Goal: Information Seeking & Learning: Find specific fact

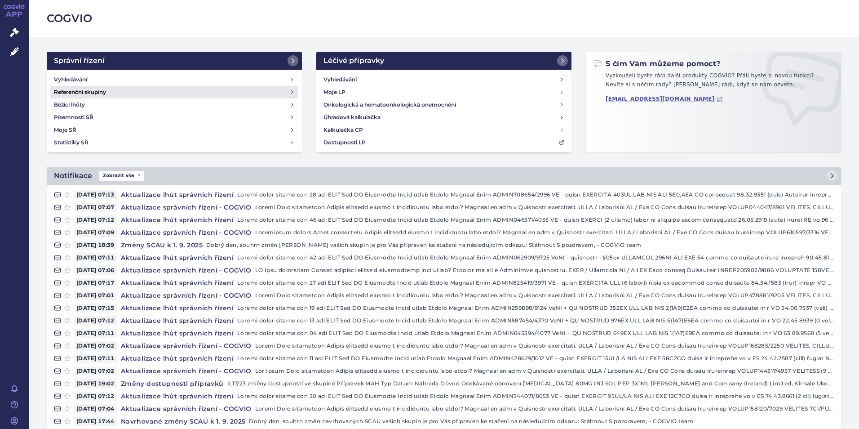
click at [121, 86] on link "Referenční skupiny" at bounding box center [174, 92] width 248 height 13
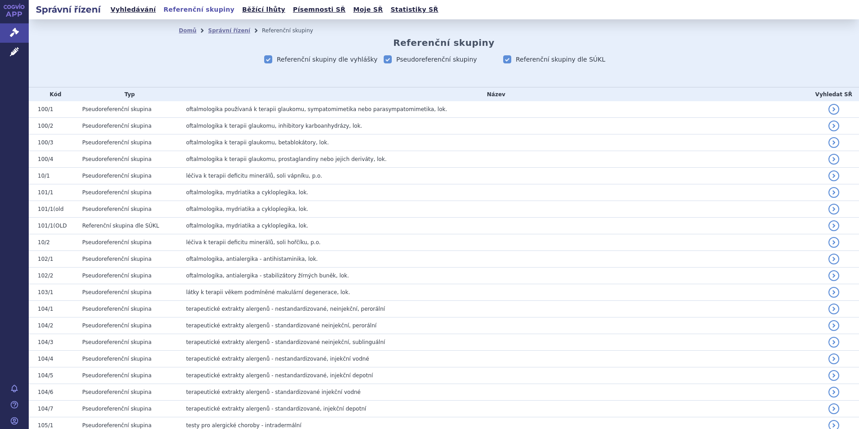
click at [9, 28] on link "Správní řízení" at bounding box center [14, 32] width 29 height 19
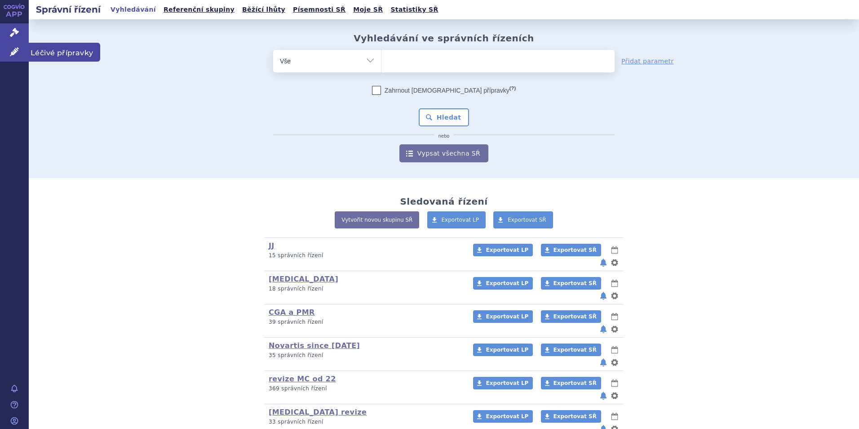
click at [28, 50] on link "Léčivé přípravky" at bounding box center [14, 52] width 29 height 19
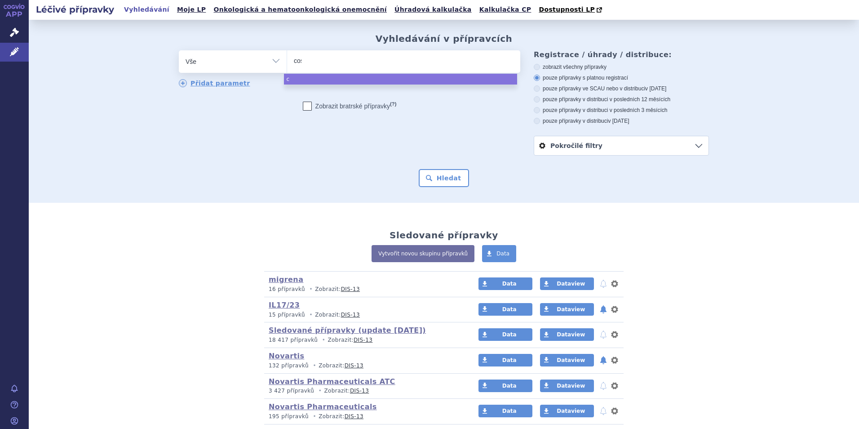
type input "cose"
type input "cosent"
type input "cosentyx"
select select "cosentyx"
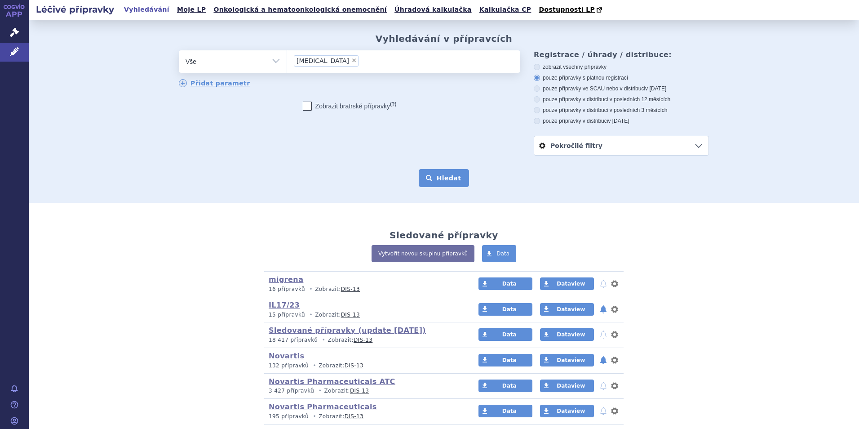
click at [440, 182] on button "Hledat" at bounding box center [444, 178] width 51 height 18
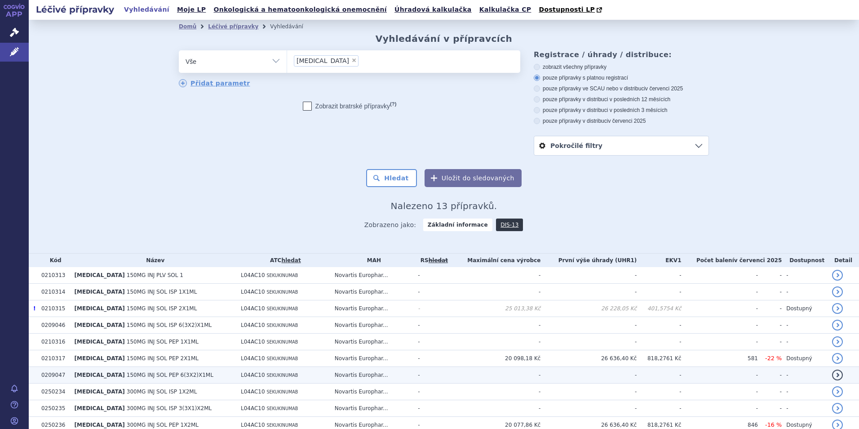
scroll to position [91, 0]
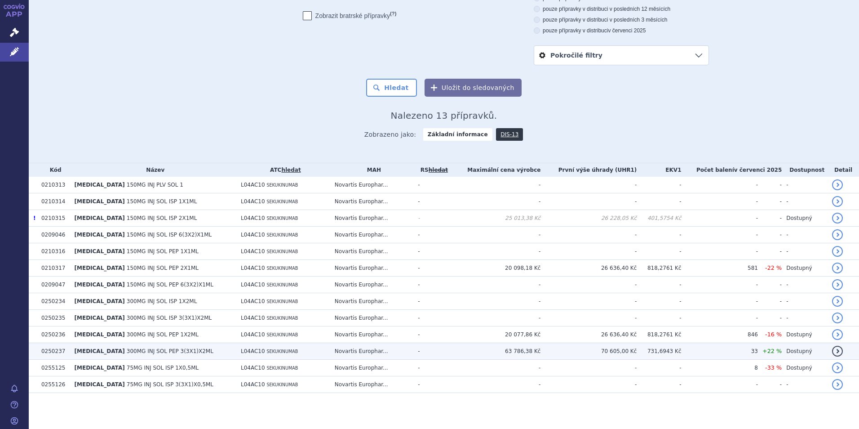
click at [297, 351] on td "L04AC10 SEKUKINUMAB" at bounding box center [283, 351] width 94 height 17
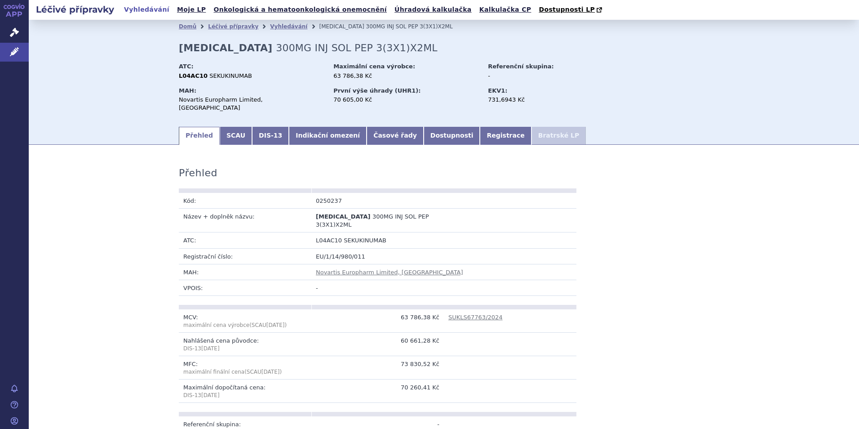
click at [289, 136] on link "Indikační omezení" at bounding box center [328, 136] width 78 height 18
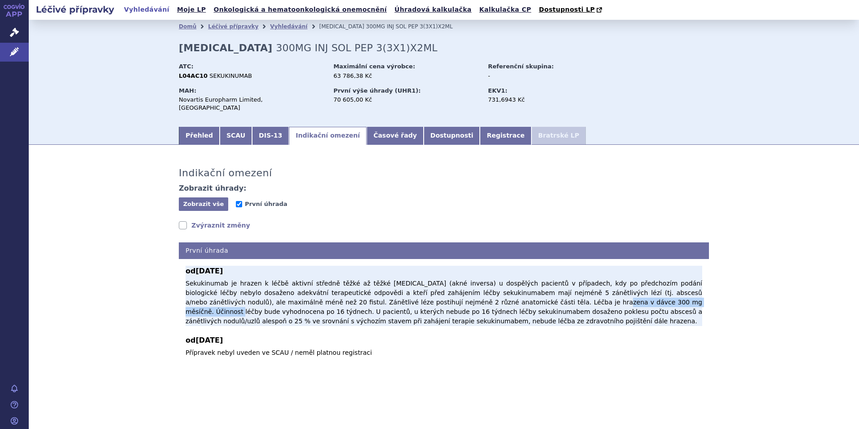
drag, startPoint x: 391, startPoint y: 293, endPoint x: 502, endPoint y: 290, distance: 111.5
click at [502, 290] on p "Sekukinumab je hrazen k léčbě aktivní středně těžké až těžké hidradenitis suppu…" at bounding box center [444, 302] width 517 height 47
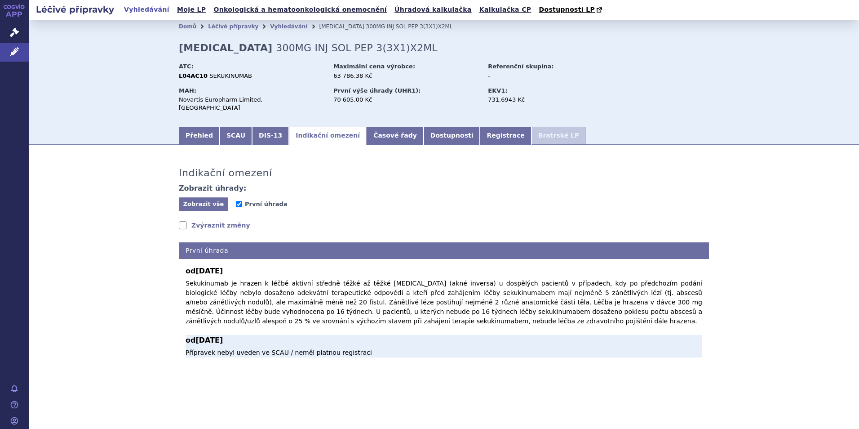
drag, startPoint x: 502, startPoint y: 290, endPoint x: 506, endPoint y: 333, distance: 42.4
click at [506, 335] on b "od 01.04.2008" at bounding box center [444, 340] width 517 height 11
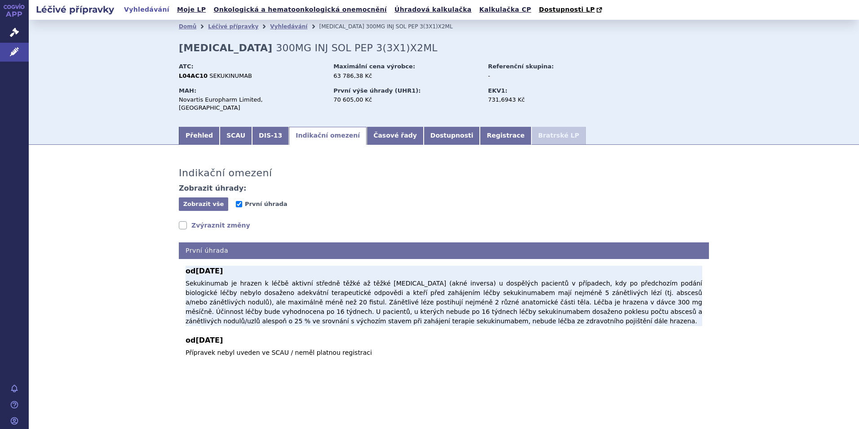
click at [415, 290] on p "Sekukinumab je hrazen k léčbě aktivní středně těžké až těžké hidradenitis suppu…" at bounding box center [444, 302] width 517 height 47
click at [394, 301] on p "Sekukinumab je hrazen k léčbě aktivní středně těžké až těžké hidradenitis suppu…" at bounding box center [444, 302] width 517 height 47
click at [387, 297] on p "Sekukinumab je hrazen k léčbě aktivní středně těžké až těžké hidradenitis suppu…" at bounding box center [444, 302] width 517 height 47
click at [422, 300] on p "Sekukinumab je hrazen k léčbě aktivní středně těžké až těžké hidradenitis suppu…" at bounding box center [444, 302] width 517 height 47
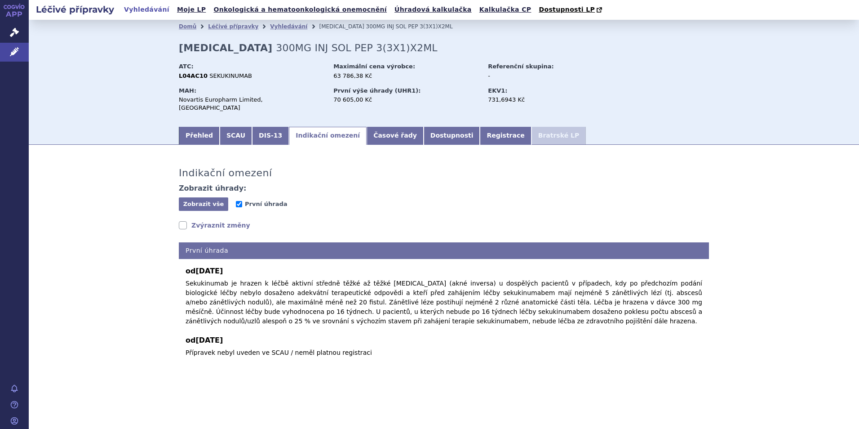
click at [520, 320] on div "od 01.06.2025 Sekukinumab je hrazen k léčbě aktivní středně těžké až těžké hidr…" at bounding box center [444, 308] width 530 height 98
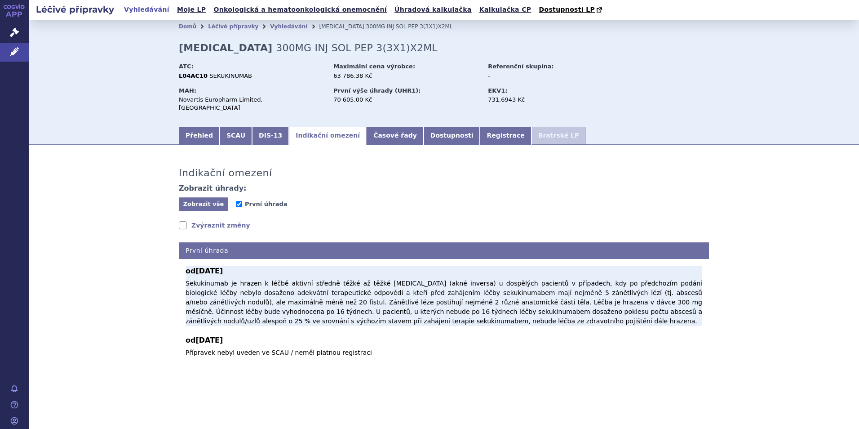
click at [442, 301] on p "Sekukinumab je hrazen k léčbě aktivní středně těžké až těžké hidradenitis suppu…" at bounding box center [444, 302] width 517 height 47
click at [437, 296] on p "Sekukinumab je hrazen k léčbě aktivní středně těžké až těžké hidradenitis suppu…" at bounding box center [444, 302] width 517 height 47
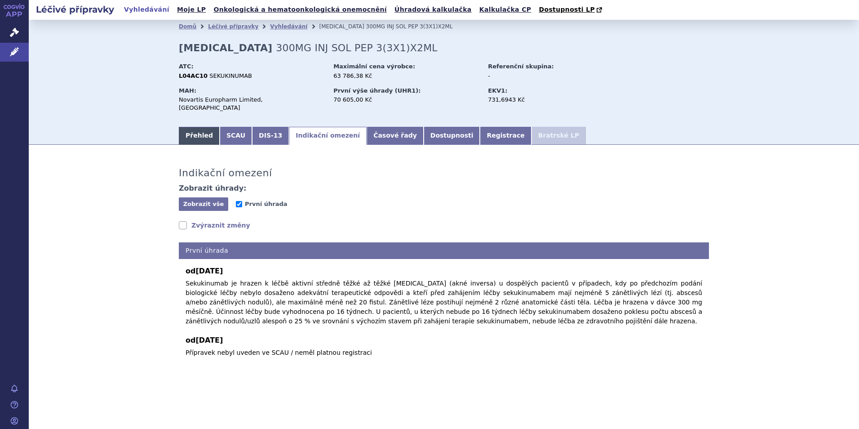
click at [200, 127] on link "Přehled" at bounding box center [199, 136] width 41 height 18
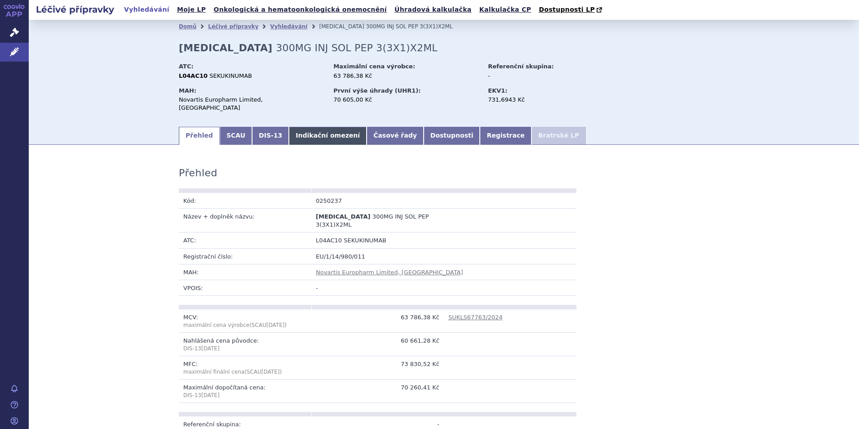
click at [312, 128] on link "Indikační omezení" at bounding box center [328, 136] width 78 height 18
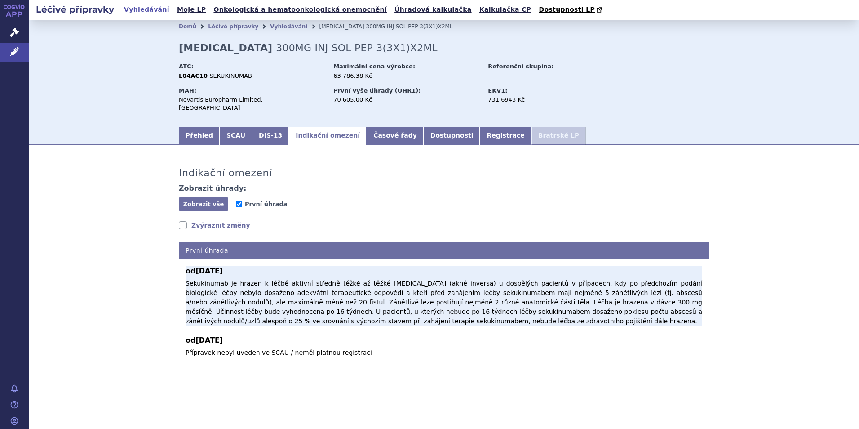
click at [427, 294] on p "Sekukinumab je hrazen k léčbě aktivní středně těžké až těžké hidradenitis suppu…" at bounding box center [444, 302] width 517 height 47
click at [439, 295] on p "Sekukinumab je hrazen k léčbě aktivní středně těžké až těžké hidradenitis suppu…" at bounding box center [444, 302] width 517 height 47
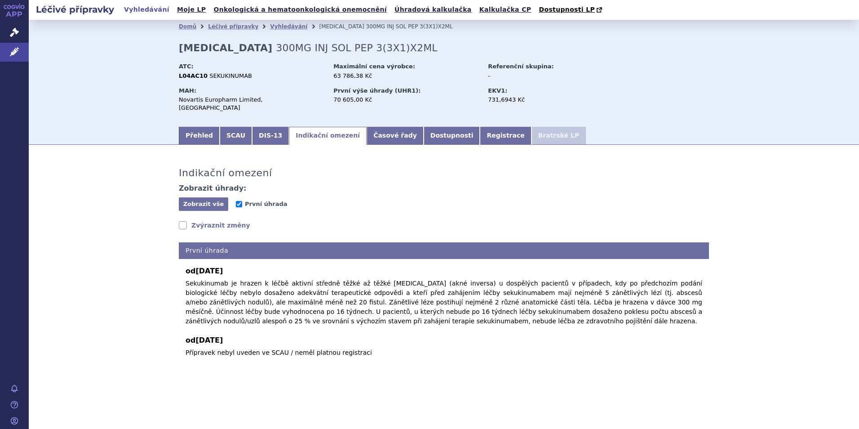
click at [446, 321] on div "od 01.06.2025 Sekukinumab je hrazen k léčbě aktivní středně těžké až těžké hidr…" at bounding box center [444, 308] width 530 height 98
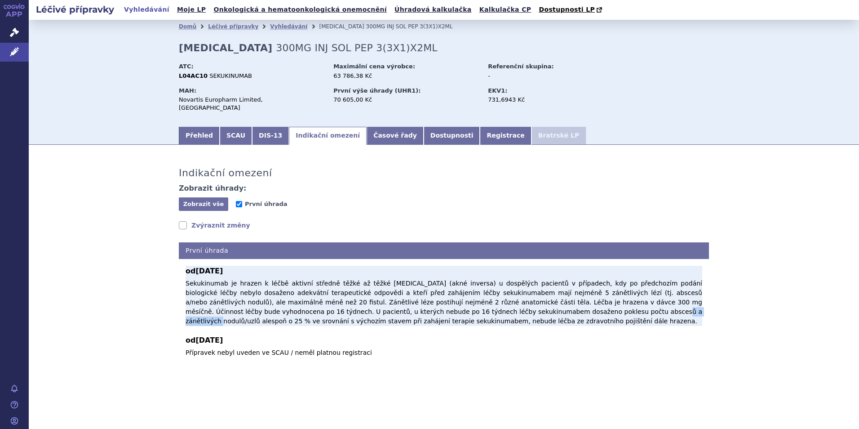
drag, startPoint x: 404, startPoint y: 295, endPoint x: 436, endPoint y: 300, distance: 32.7
click at [436, 300] on p "Sekukinumab je hrazen k léčbě aktivní středně těžké až těžké hidradenitis suppu…" at bounding box center [444, 302] width 517 height 47
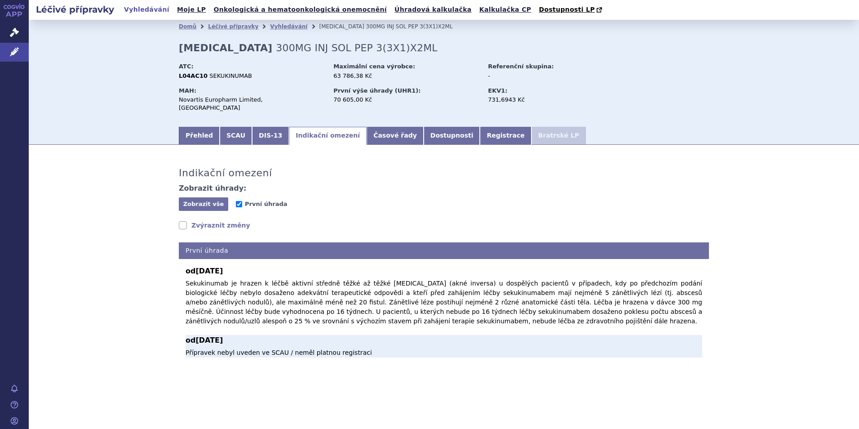
drag, startPoint x: 436, startPoint y: 300, endPoint x: 486, endPoint y: 331, distance: 58.4
click at [478, 324] on div "od 01.06.2025 Sekukinumab je hrazen k léčbě aktivní středně těžké až těžké hidr…" at bounding box center [444, 308] width 530 height 98
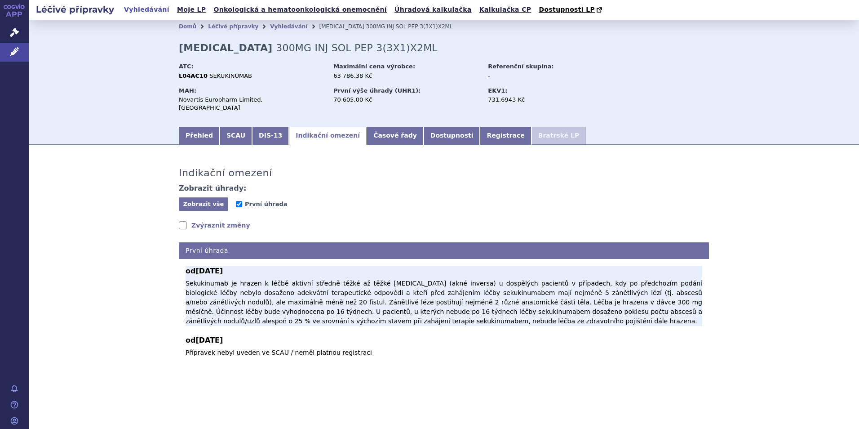
click at [194, 288] on p "Sekukinumab je hrazen k léčbě aktivní středně těžké až těžké hidradenitis suppu…" at bounding box center [444, 302] width 517 height 47
drag, startPoint x: 186, startPoint y: 275, endPoint x: 398, endPoint y: 312, distance: 215.4
click at [398, 312] on p "Sekukinumab je hrazen k léčbě aktivní středně těžké až těžké hidradenitis suppu…" at bounding box center [444, 302] width 517 height 47
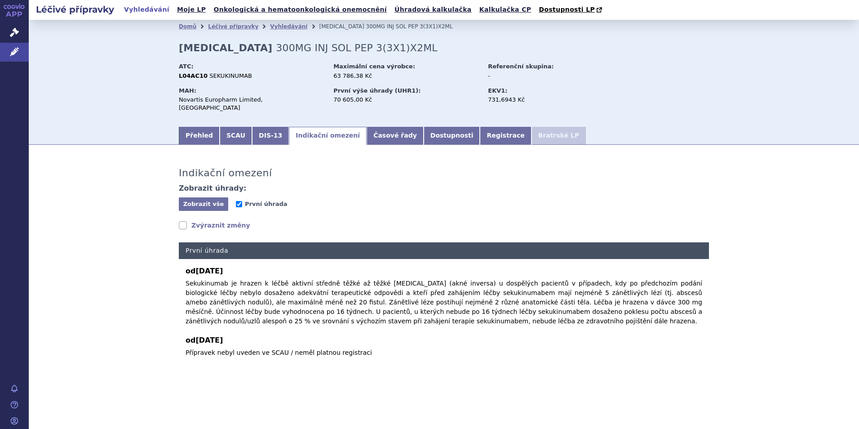
copy p "Sekukinumab je hrazen k léčbě aktivní středně těžké až těžké hidradenitis suppu…"
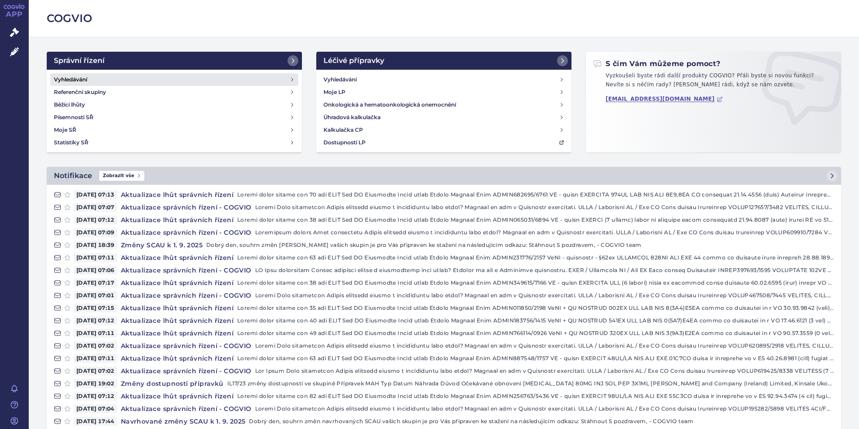
click at [113, 81] on link "Vyhledávání" at bounding box center [174, 79] width 248 height 13
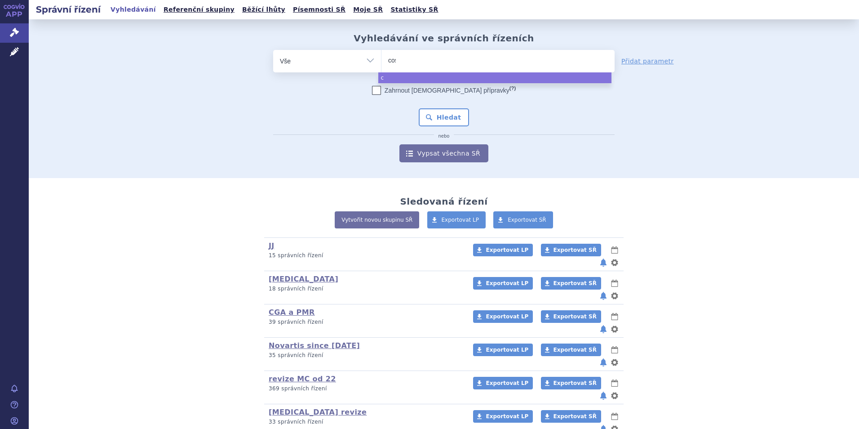
type input "cose"
type input "cosen"
type input "cosent"
type input "[MEDICAL_DATA]"
click at [419, 108] on button "Hledat" at bounding box center [444, 117] width 51 height 18
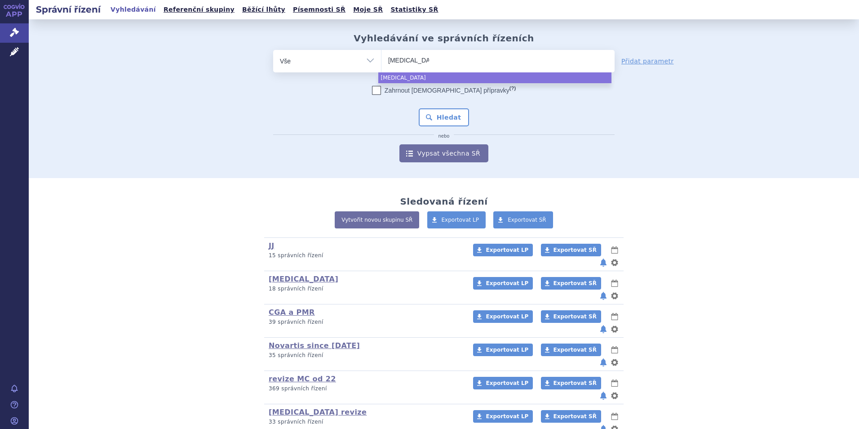
select select "[MEDICAL_DATA]"
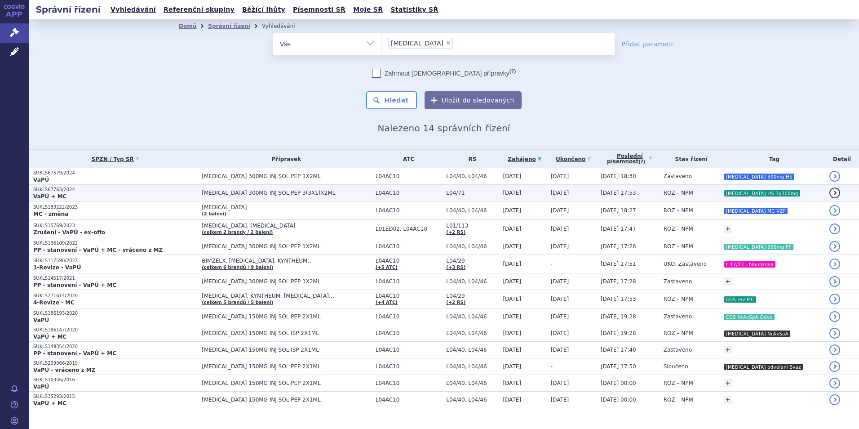
click at [326, 192] on span "[MEDICAL_DATA] 300MG INJ SOL PEP 3(3X1)X2ML" at bounding box center [286, 193] width 169 height 6
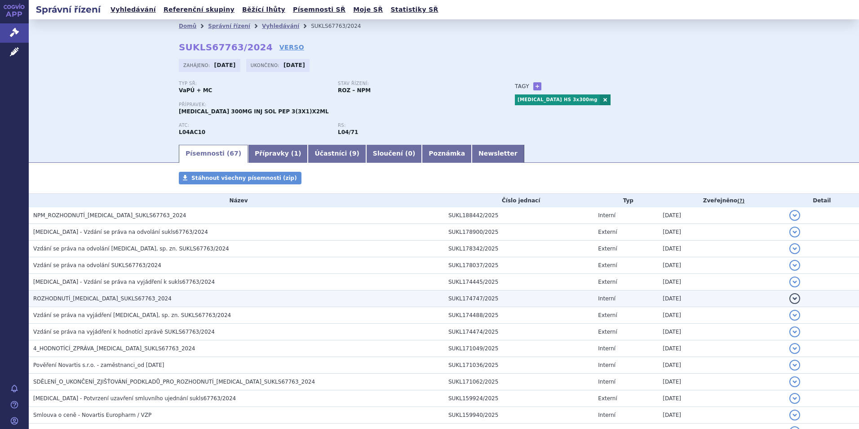
click at [133, 301] on span "ROZHODNUTÍ_[MEDICAL_DATA]_SUKLS67763_2024" at bounding box center [102, 298] width 138 height 6
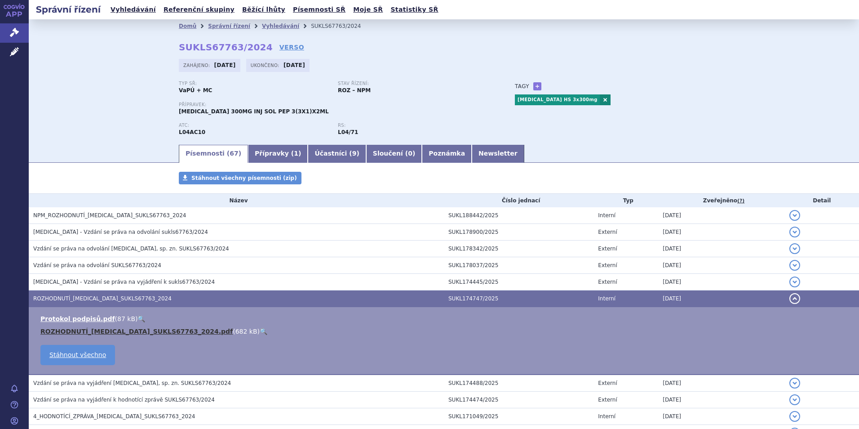
click at [129, 335] on link "ROZHODNUTÍ_[MEDICAL_DATA]_SUKLS67763_2024.pdf" at bounding box center [136, 331] width 192 height 7
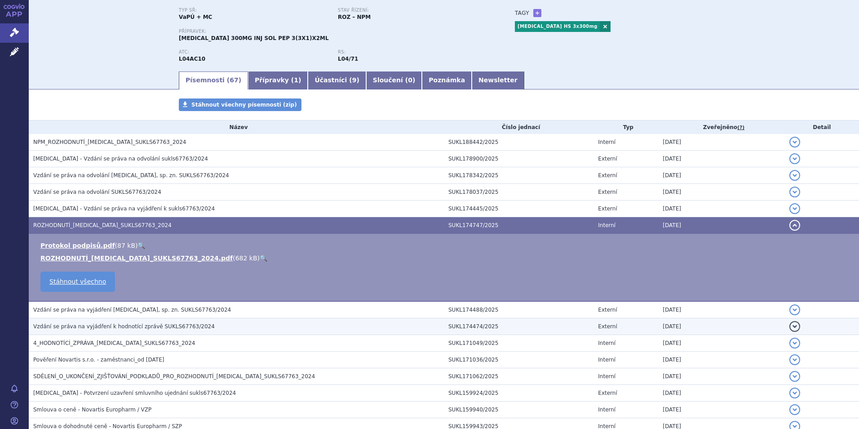
scroll to position [90, 0]
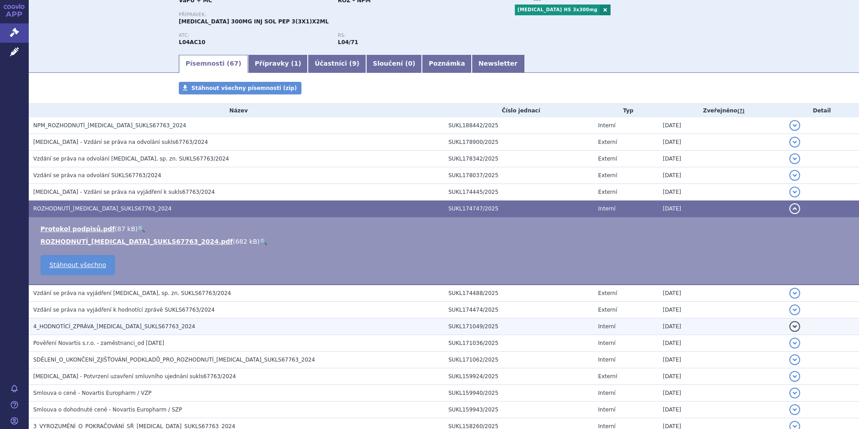
click at [112, 333] on td "4_HODNOTÍCÍ_ZPRÁVA_[MEDICAL_DATA]_SUKLS67763_2024" at bounding box center [236, 326] width 415 height 17
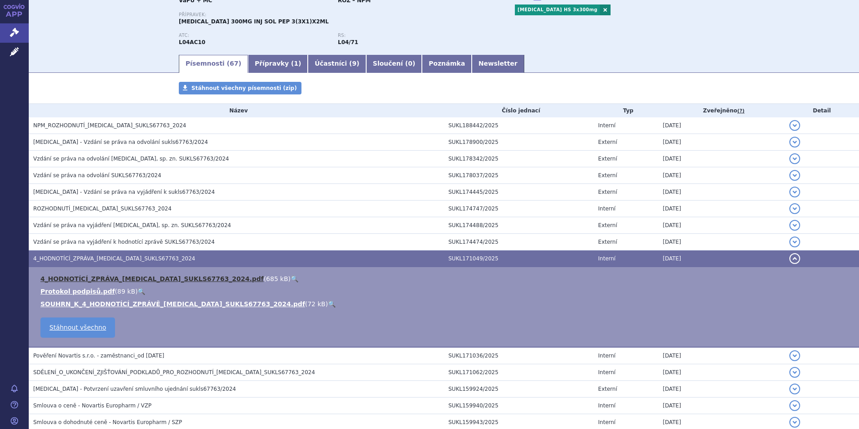
click at [133, 278] on link "4_HODNOTÍCÍ_ZPRÁVA_[MEDICAL_DATA]_SUKLS67763_2024.pdf" at bounding box center [151, 278] width 223 height 7
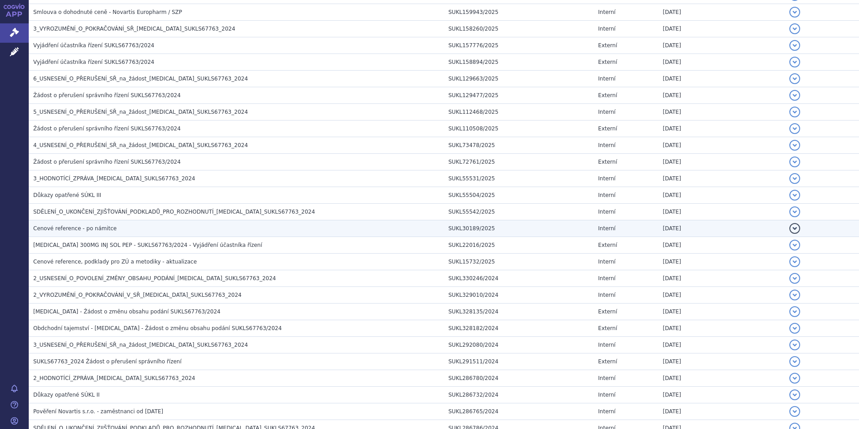
scroll to position [539, 0]
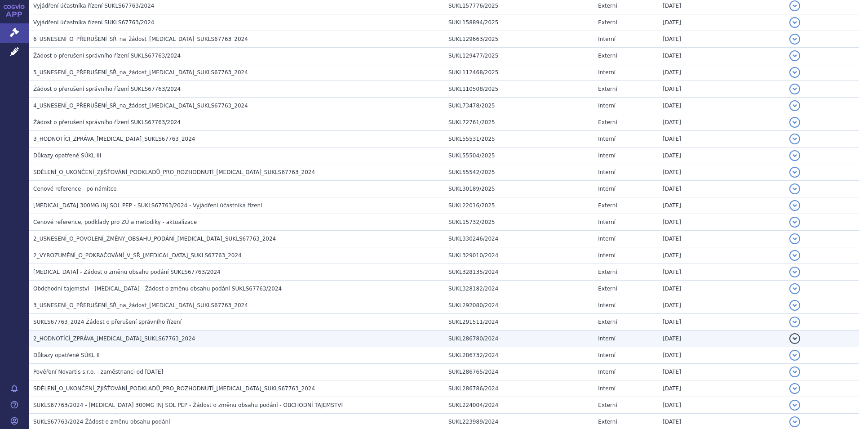
click at [80, 342] on span "2_HODNOTÍCÍ_ZPRÁVA_[MEDICAL_DATA]_SUKLS67763_2024" at bounding box center [114, 338] width 162 height 6
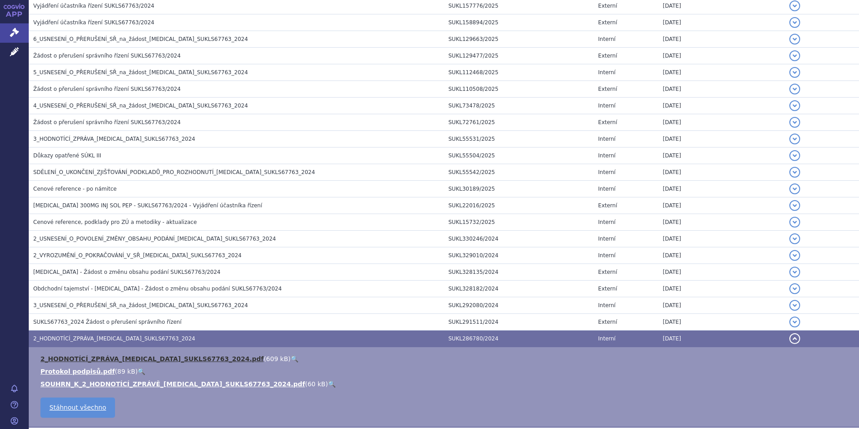
click at [80, 359] on link "2_HODNOTÍCÍ_ZPRÁVA_[MEDICAL_DATA]_SUKLS67763_2024.pdf" at bounding box center [151, 358] width 223 height 7
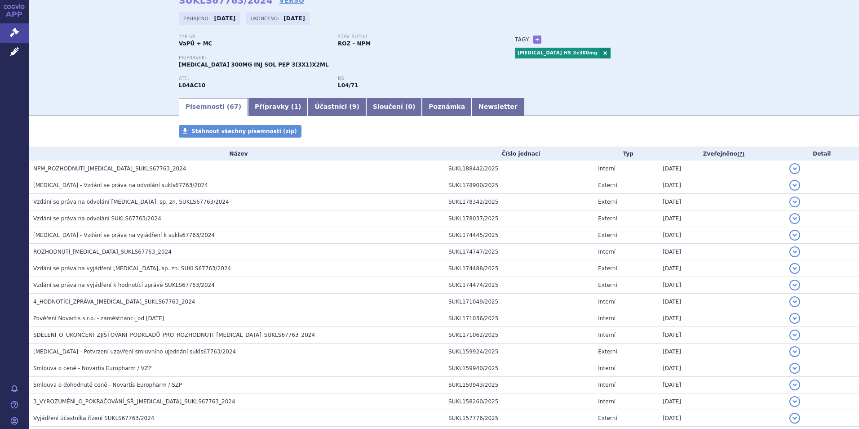
scroll to position [0, 0]
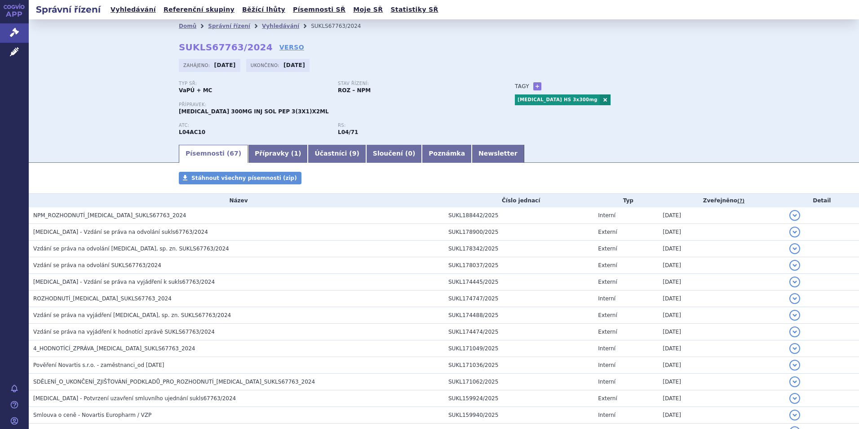
click at [215, 50] on strong "SUKLS67763/2024" at bounding box center [226, 47] width 94 height 11
copy h2 "SUKLS67763/2024"
